Goal: Task Accomplishment & Management: Manage account settings

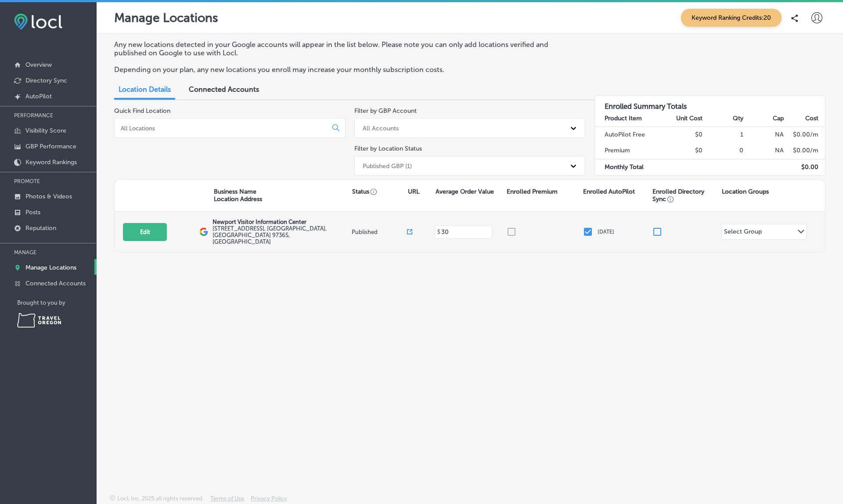
click at [588, 227] on input "checkbox" at bounding box center [588, 232] width 11 height 11
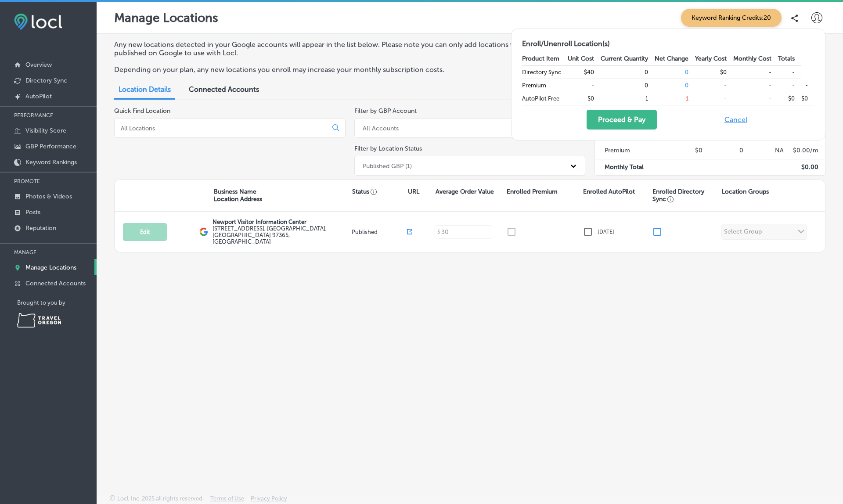
click at [730, 118] on button "Cancel" at bounding box center [736, 120] width 28 height 20
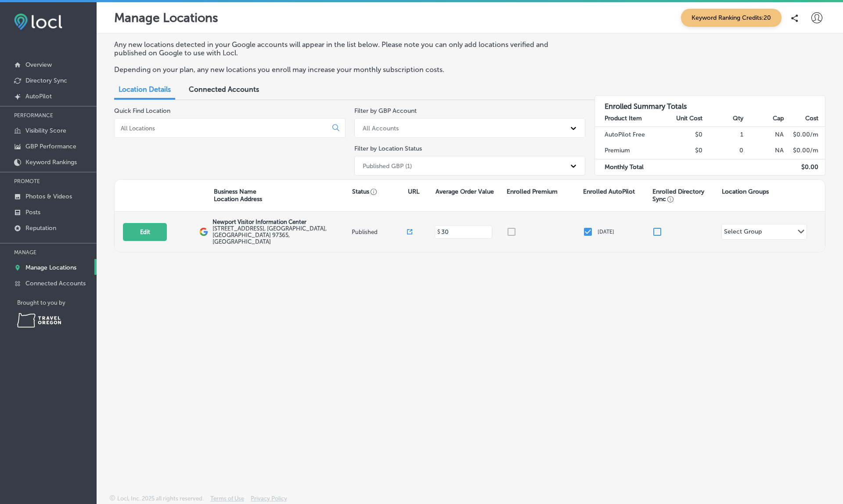
click at [590, 227] on input "checkbox" at bounding box center [588, 232] width 11 height 11
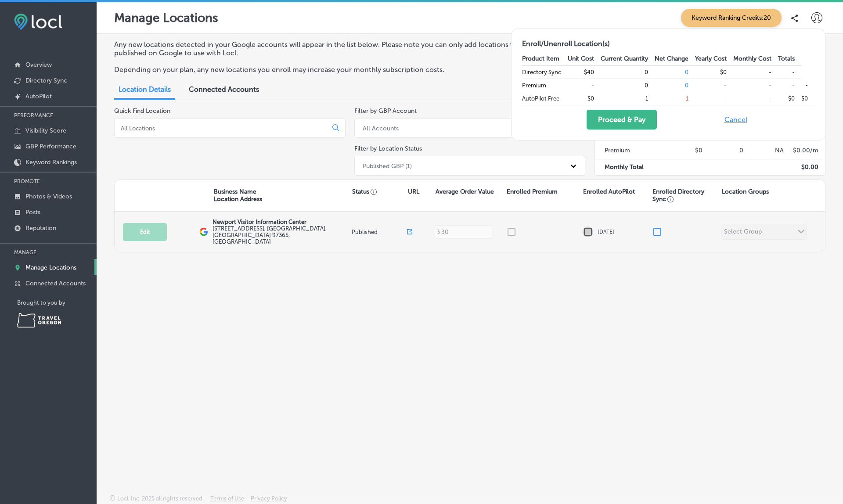
click at [590, 227] on input "checkbox" at bounding box center [588, 232] width 11 height 11
checkbox input "false"
click at [660, 230] on input "checkbox" at bounding box center [657, 232] width 11 height 11
checkbox input "true"
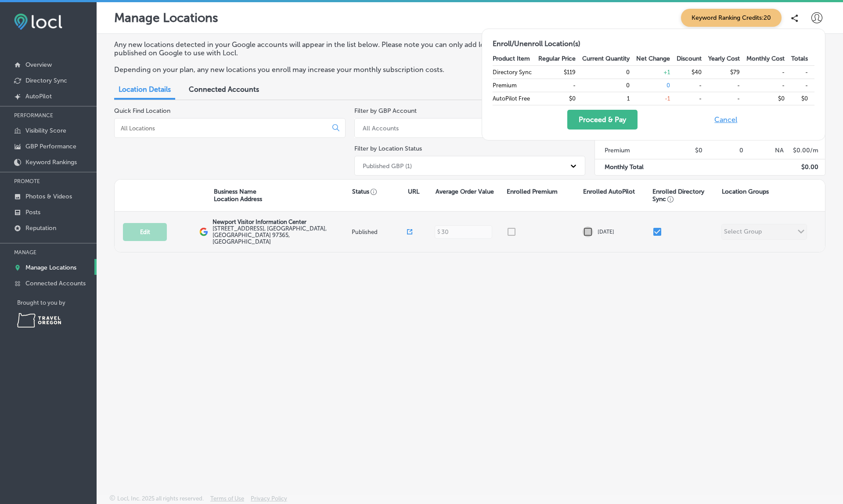
click at [583, 227] on input "checkbox" at bounding box center [588, 232] width 11 height 11
click at [588, 228] on input "checkbox" at bounding box center [588, 232] width 11 height 11
click at [590, 227] on input "checkbox" at bounding box center [588, 232] width 11 height 11
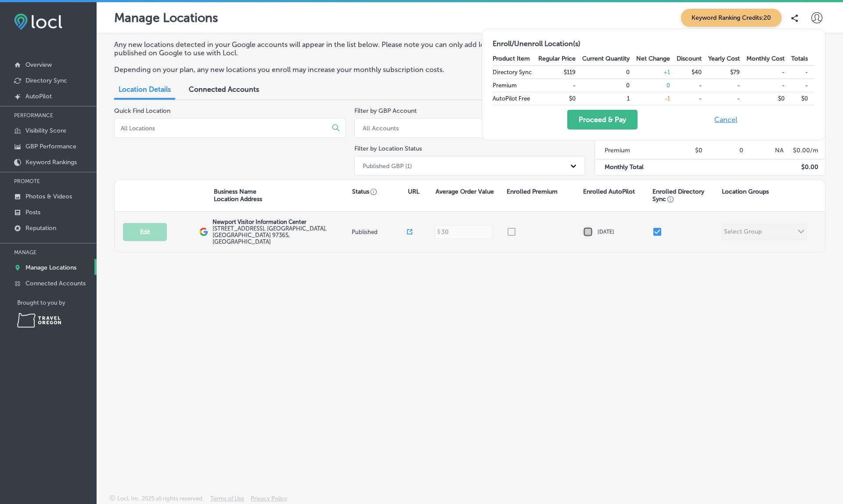
checkbox input "false"
click at [654, 227] on input "checkbox" at bounding box center [657, 232] width 11 height 11
checkbox input "false"
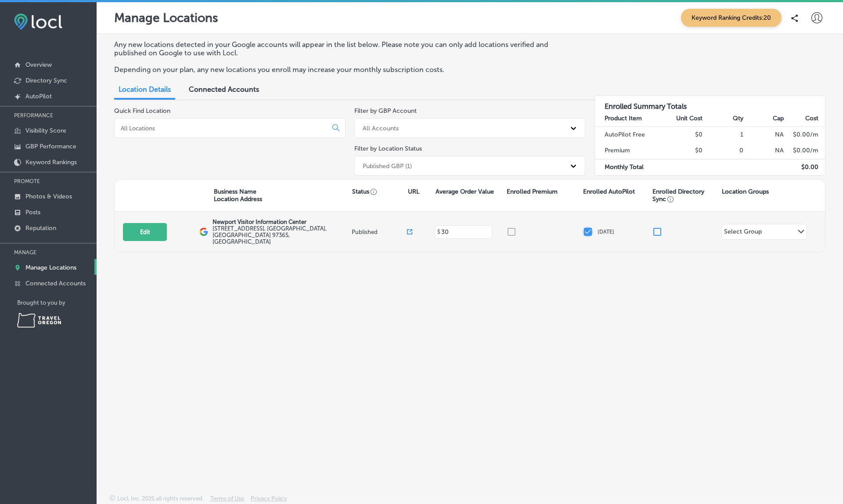
click at [589, 227] on input "checkbox" at bounding box center [588, 232] width 11 height 11
checkbox input "true"
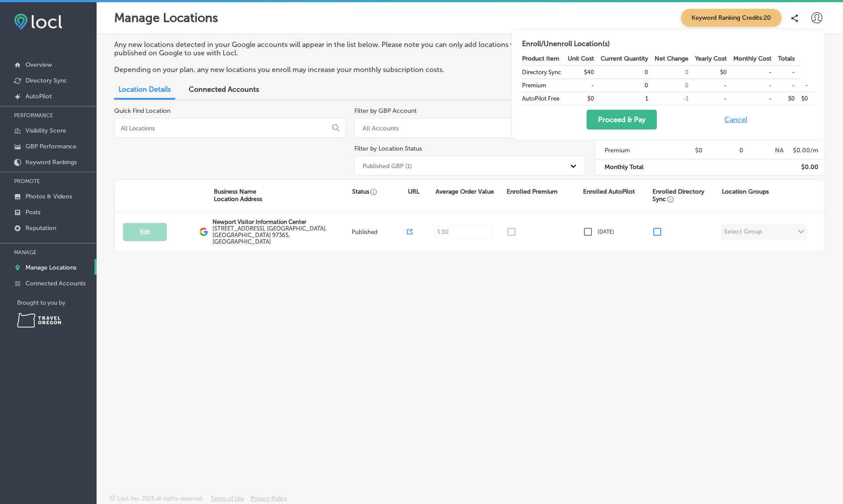
click at [726, 119] on button "Cancel" at bounding box center [736, 120] width 28 height 20
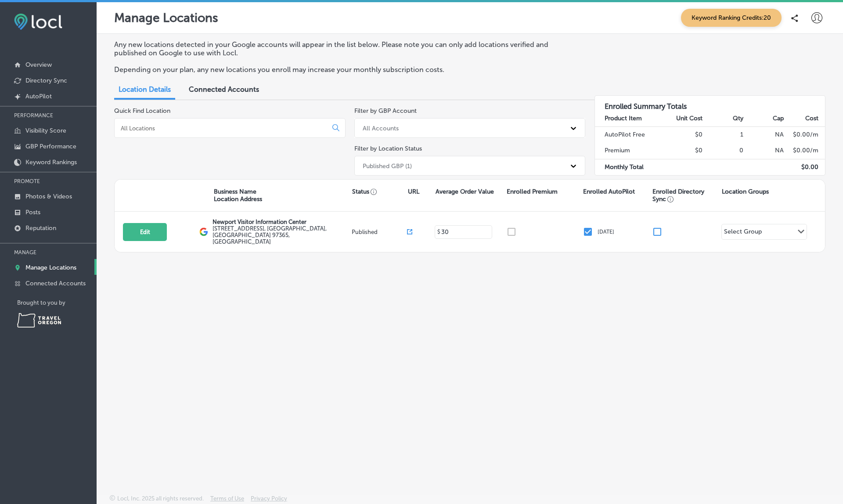
click at [492, 291] on div "Any new locations detected in your Google accounts will appear in the list belo…" at bounding box center [470, 243] width 747 height 419
